Goal: Information Seeking & Learning: Find contact information

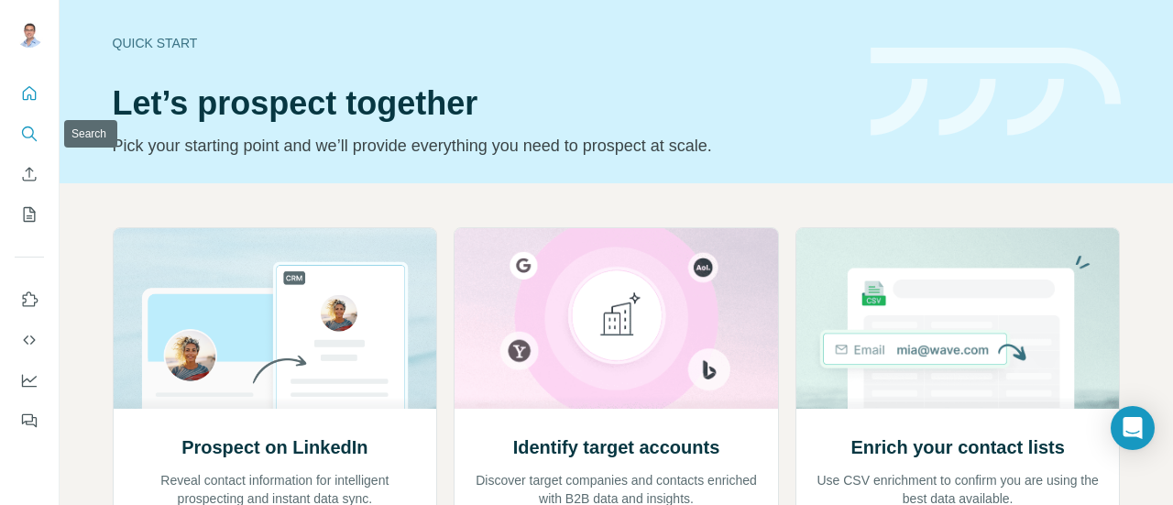
click at [22, 134] on icon "Search" at bounding box center [29, 134] width 18 height 18
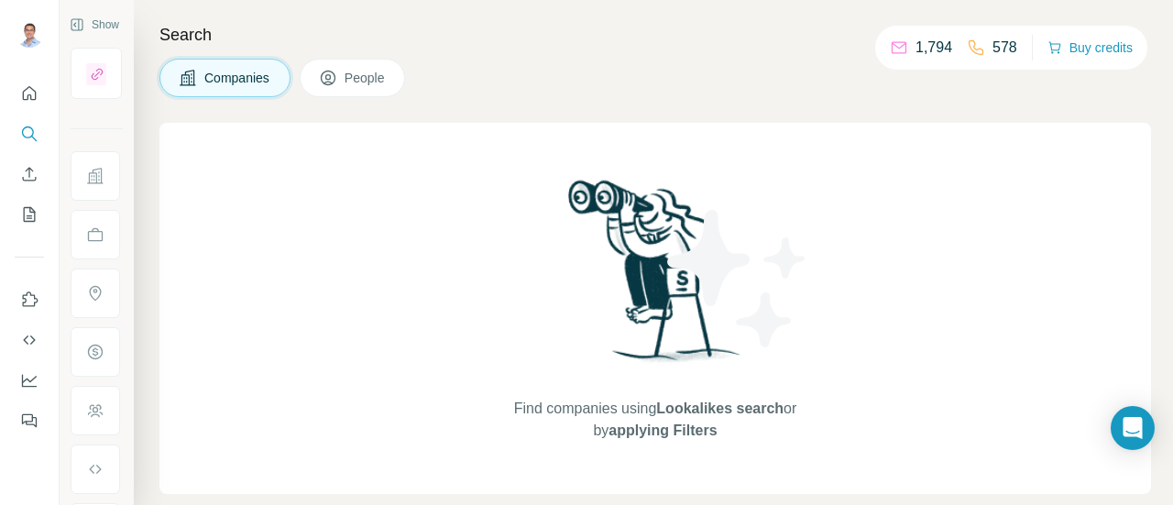
click at [256, 72] on span "Companies" at bounding box center [237, 78] width 67 height 18
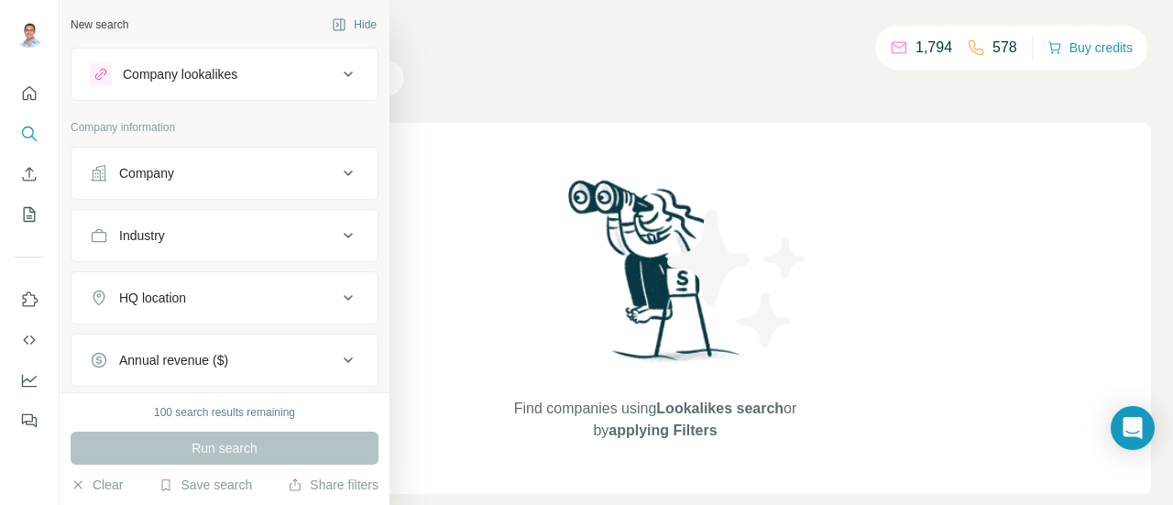
click at [233, 180] on div "Company" at bounding box center [213, 173] width 247 height 18
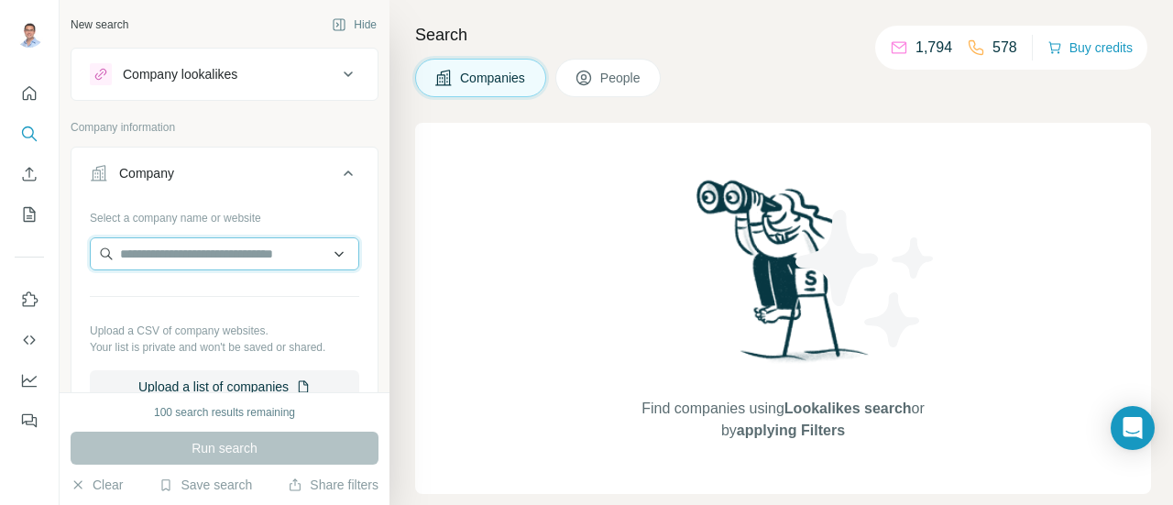
click at [202, 254] on input "text" at bounding box center [224, 253] width 269 height 33
type input "*****"
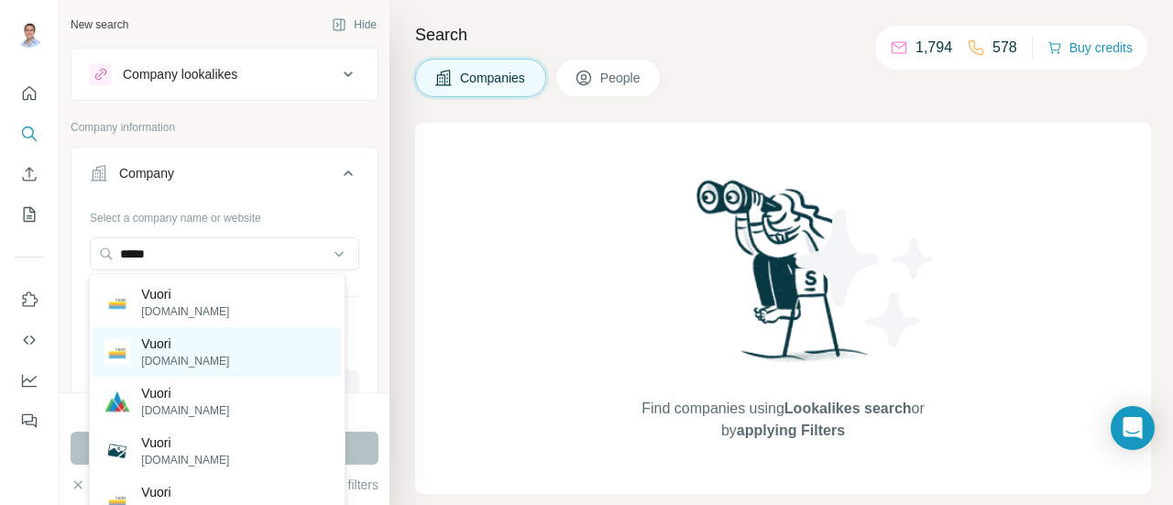
click at [189, 353] on p "[DOMAIN_NAME]" at bounding box center [185, 361] width 88 height 16
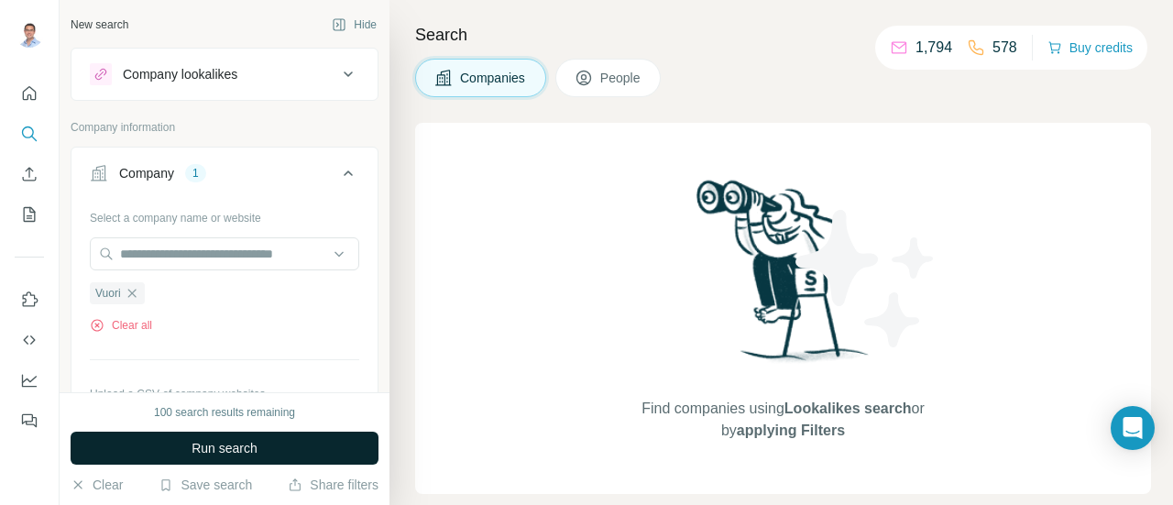
click at [257, 447] on span "Run search" at bounding box center [224, 448] width 66 height 18
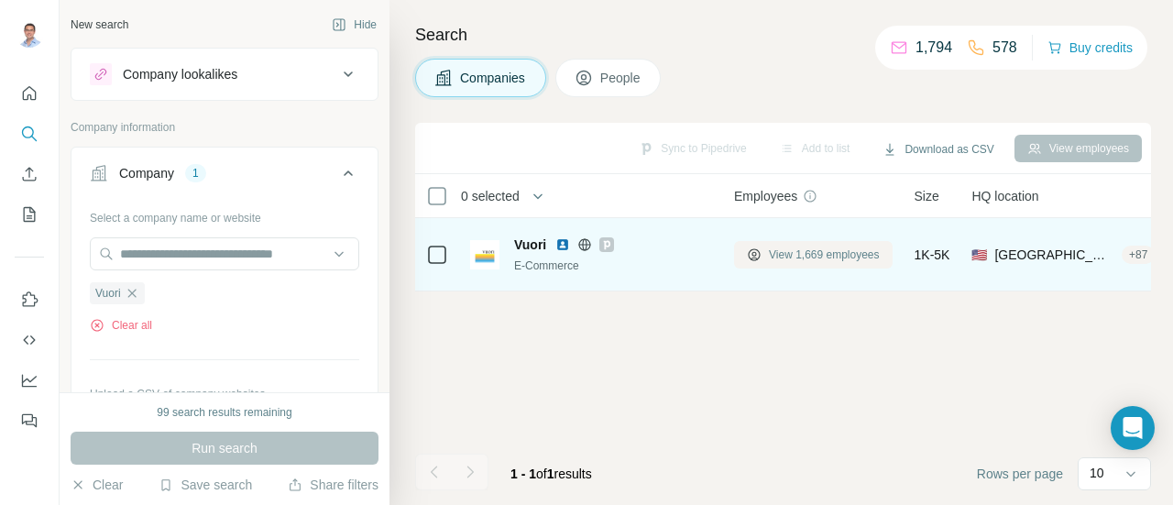
click at [851, 252] on span "View 1,669 employees" at bounding box center [824, 254] width 111 height 16
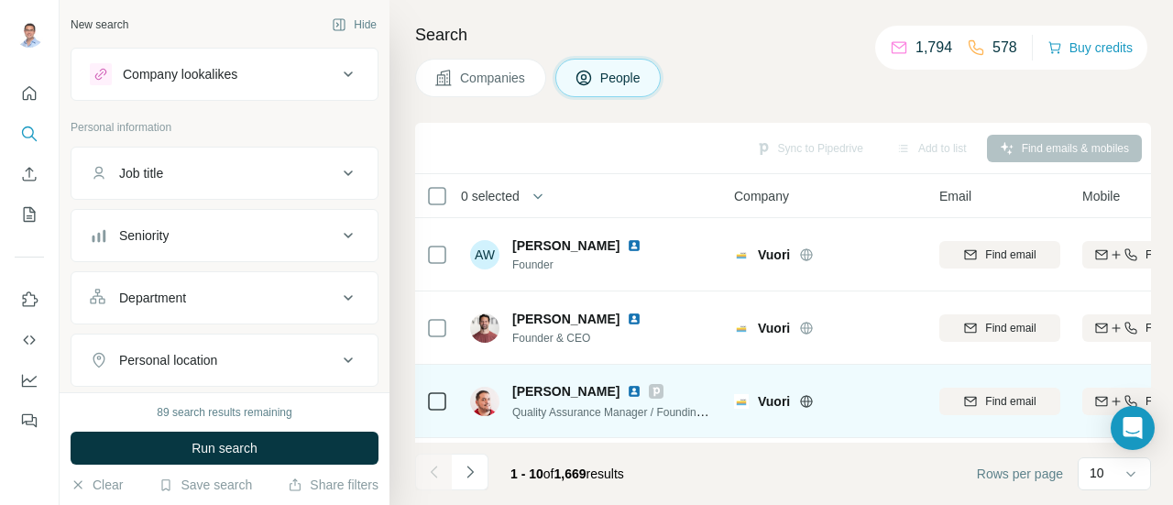
click at [587, 388] on span "[PERSON_NAME]" at bounding box center [565, 391] width 107 height 18
click at [639, 388] on img at bounding box center [634, 391] width 15 height 15
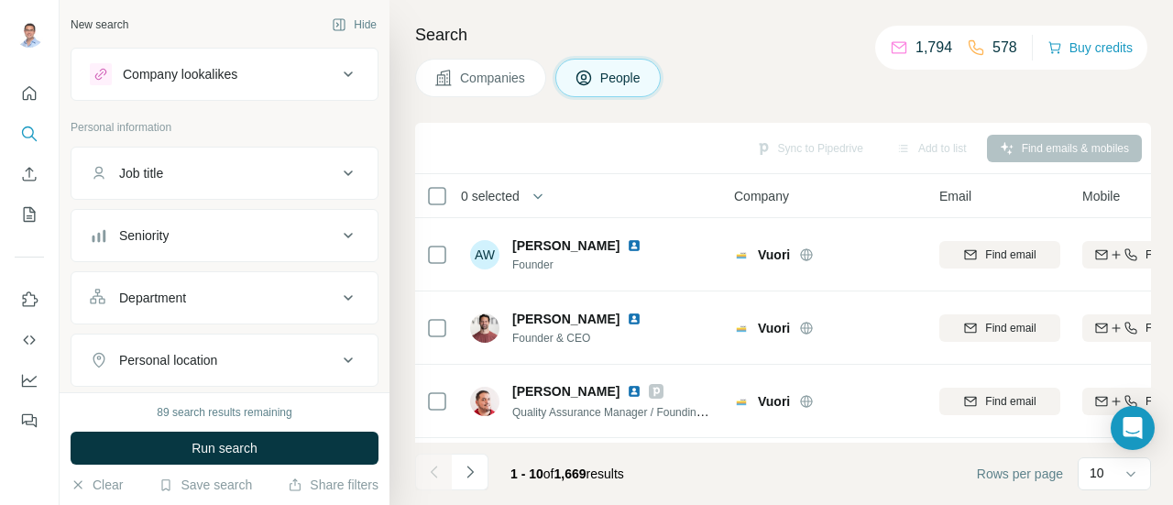
click at [311, 168] on div "Job title" at bounding box center [213, 173] width 247 height 18
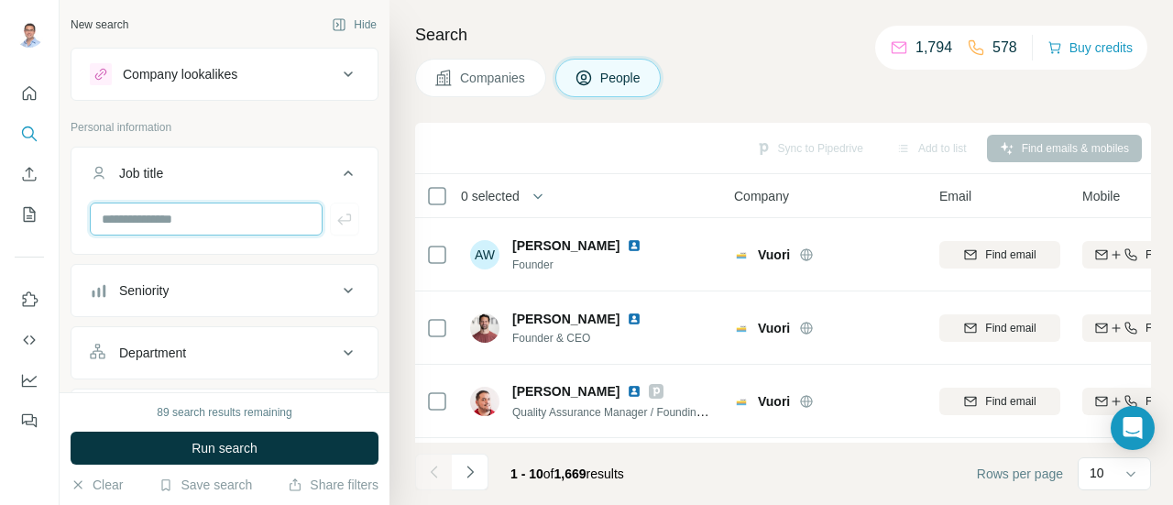
click at [221, 219] on input "text" at bounding box center [206, 218] width 233 height 33
type input "*******"
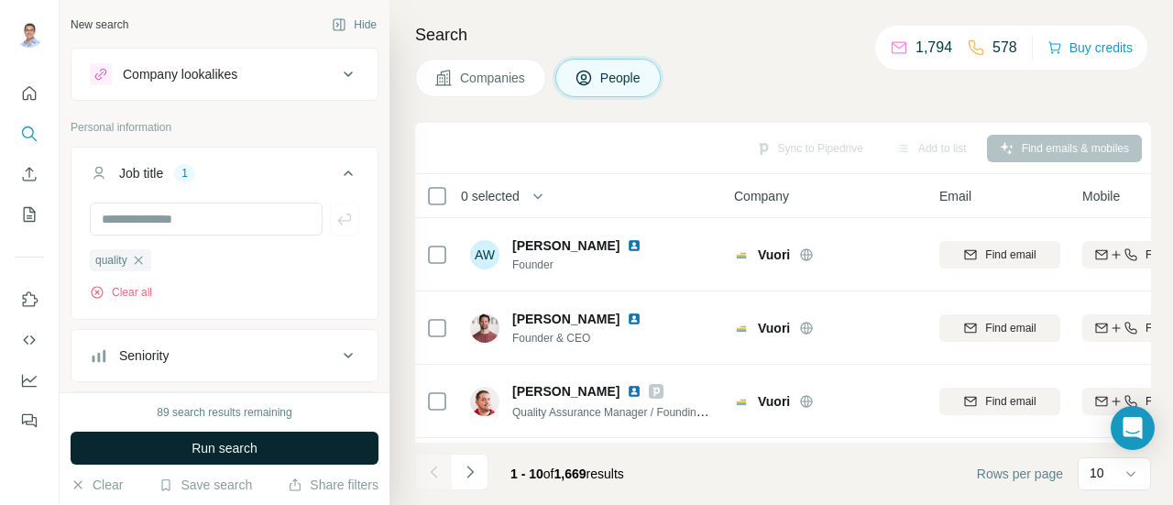
click at [201, 452] on span "Run search" at bounding box center [224, 448] width 66 height 18
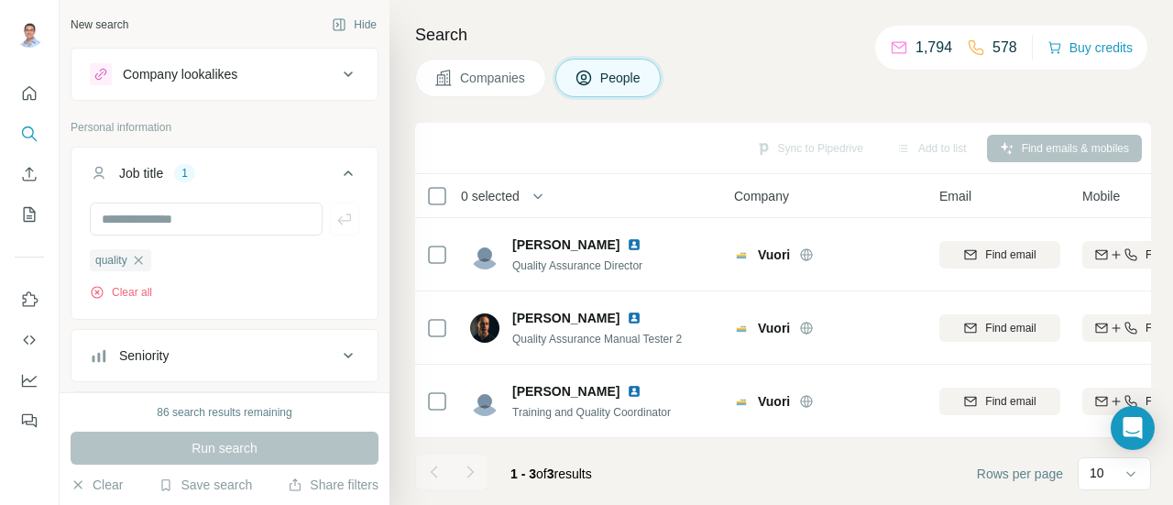
scroll to position [4, 0]
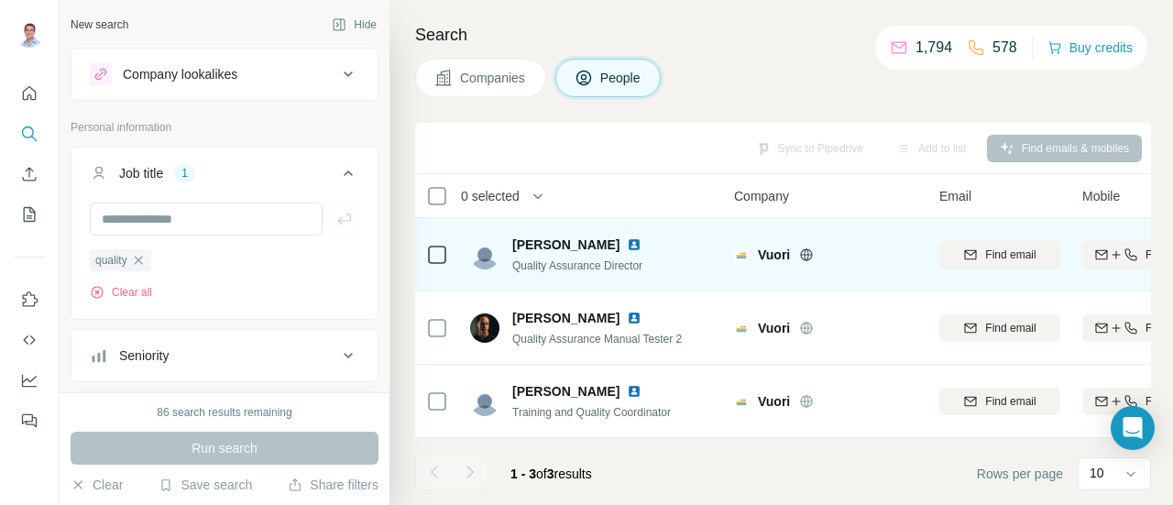
click at [627, 237] on img at bounding box center [634, 244] width 15 height 15
